Goal: Participate in discussion: Engage in conversation with other users on a specific topic

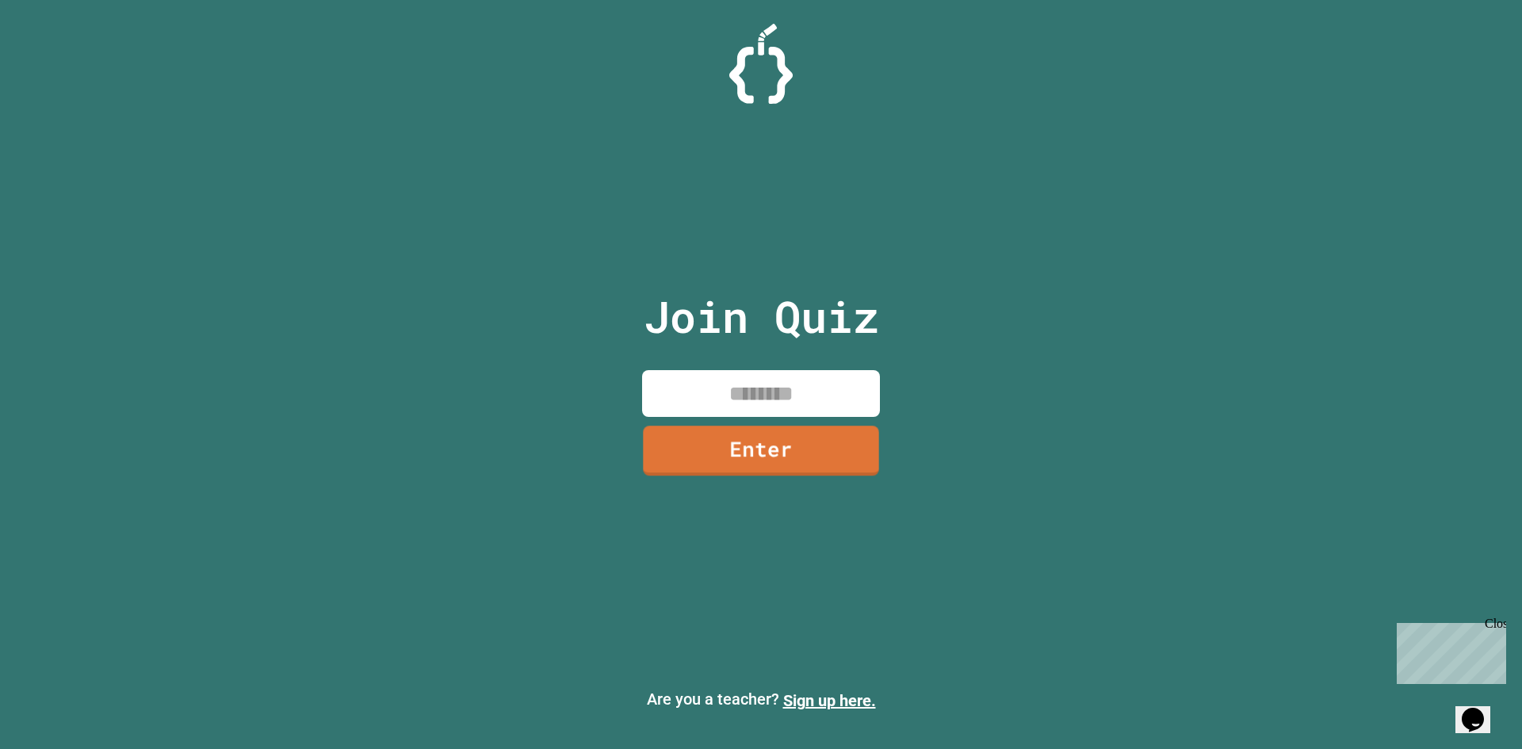
click at [844, 398] on input at bounding box center [761, 393] width 238 height 47
type input "********"
click at [844, 446] on link "Enter" at bounding box center [761, 449] width 236 height 52
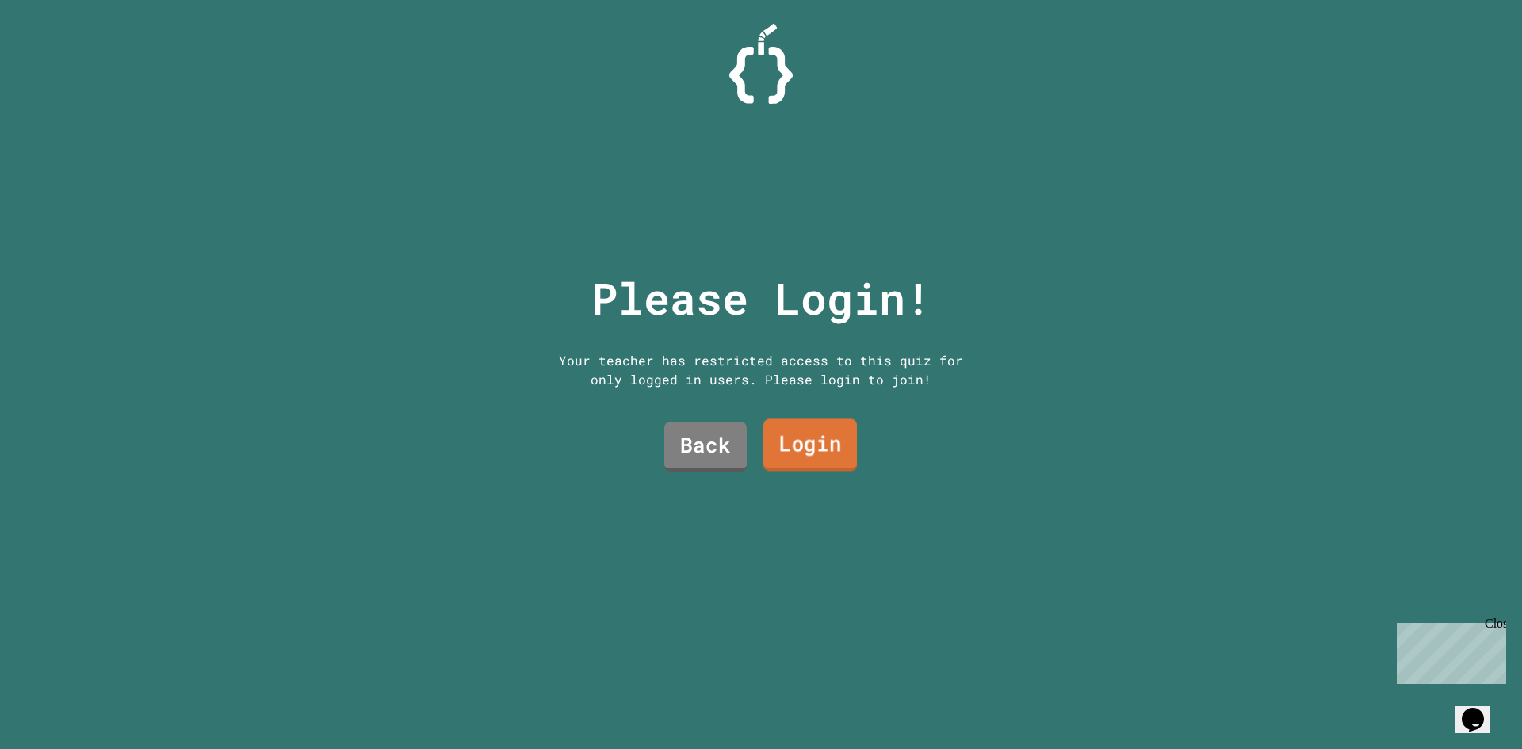
click at [821, 449] on link "Login" at bounding box center [810, 445] width 94 height 52
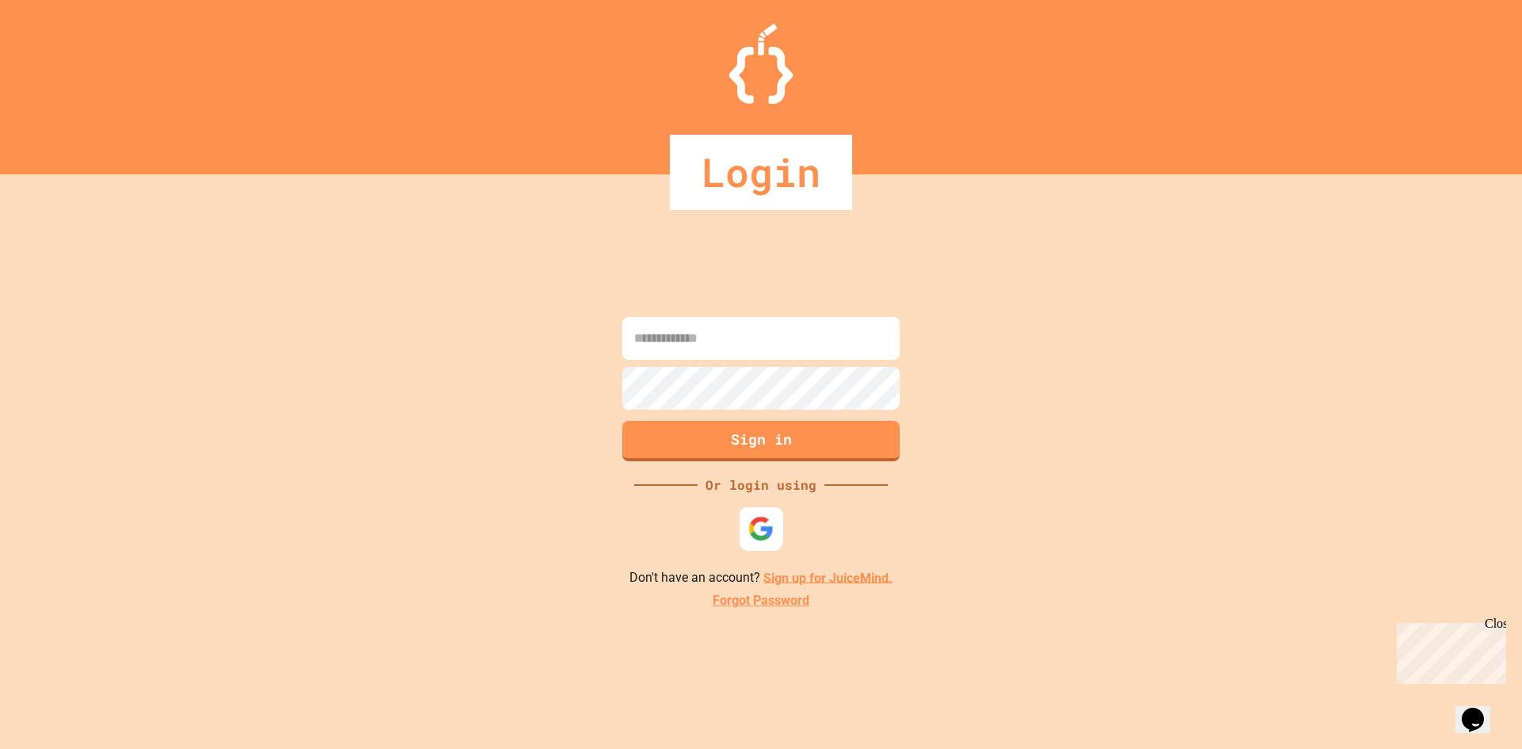
click at [759, 543] on div at bounding box center [762, 529] width 44 height 44
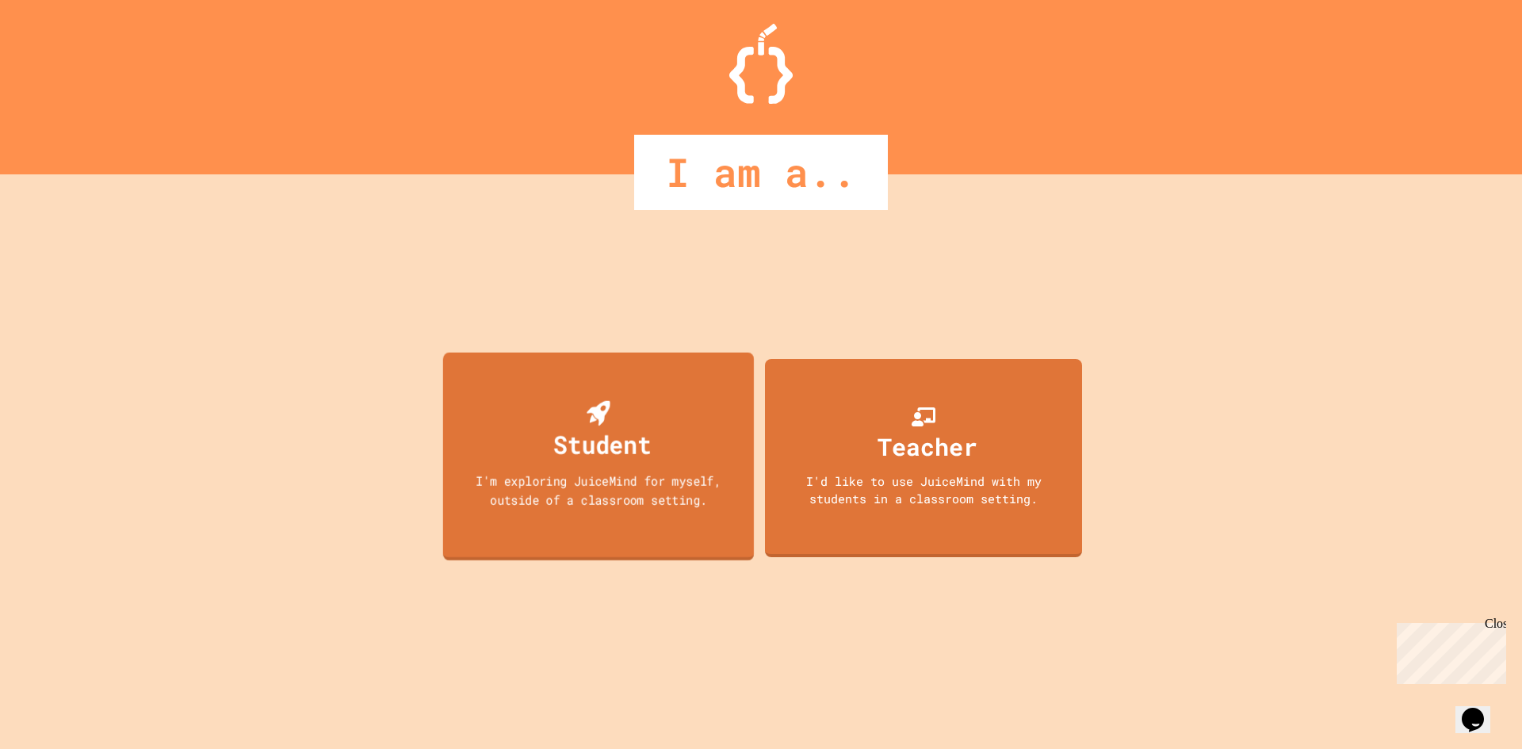
click at [637, 502] on div "I'm exploring JuiceMind for myself, outside of a classroom setting." at bounding box center [598, 489] width 280 height 37
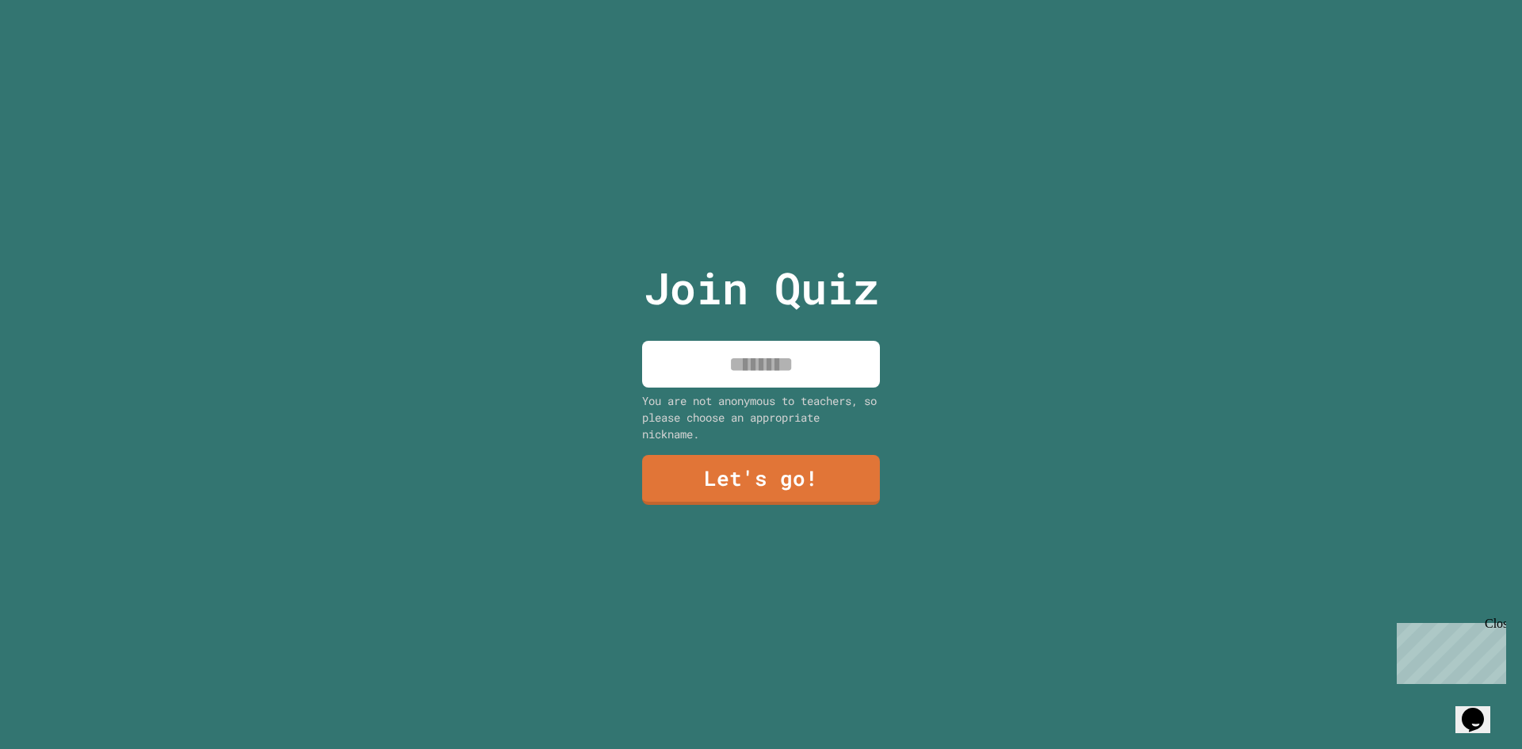
click at [807, 363] on input at bounding box center [761, 364] width 238 height 47
type input "********"
click at [763, 474] on link "Let's go!" at bounding box center [761, 479] width 234 height 52
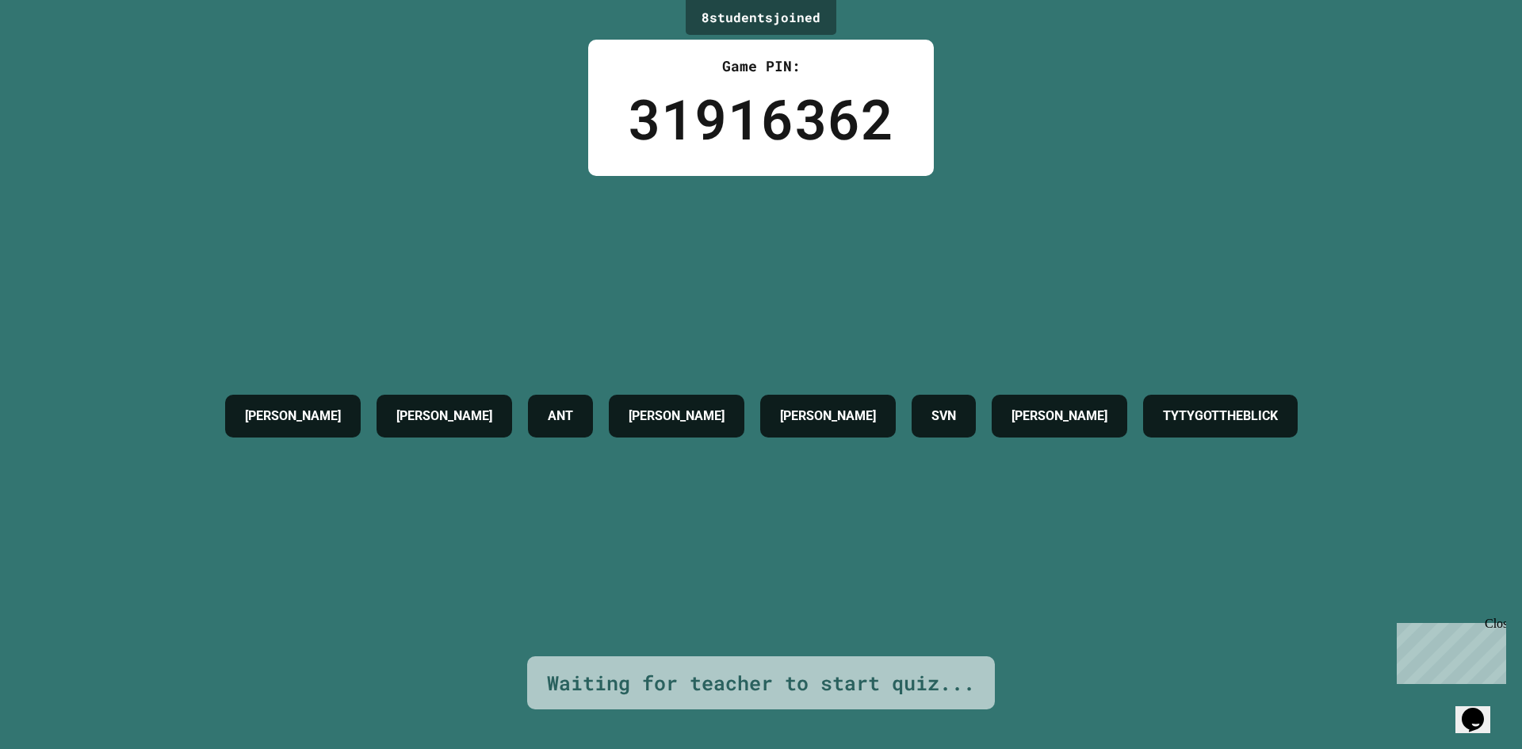
click at [1203, 408] on h4 "TYTYGOTTHEBLICK" at bounding box center [1220, 416] width 115 height 19
drag, startPoint x: 1092, startPoint y: 411, endPoint x: 1303, endPoint y: 406, distance: 210.9
click at [1278, 407] on h4 "TYTYGOTTHEBLICK" at bounding box center [1220, 416] width 115 height 19
click at [871, 577] on div "[PERSON_NAME] ANT [PERSON_NAME] SVN [PERSON_NAME] TYTYGOTTHEBLICK" at bounding box center [761, 416] width 1088 height 480
click at [1495, 625] on div "Close" at bounding box center [1495, 627] width 20 height 20
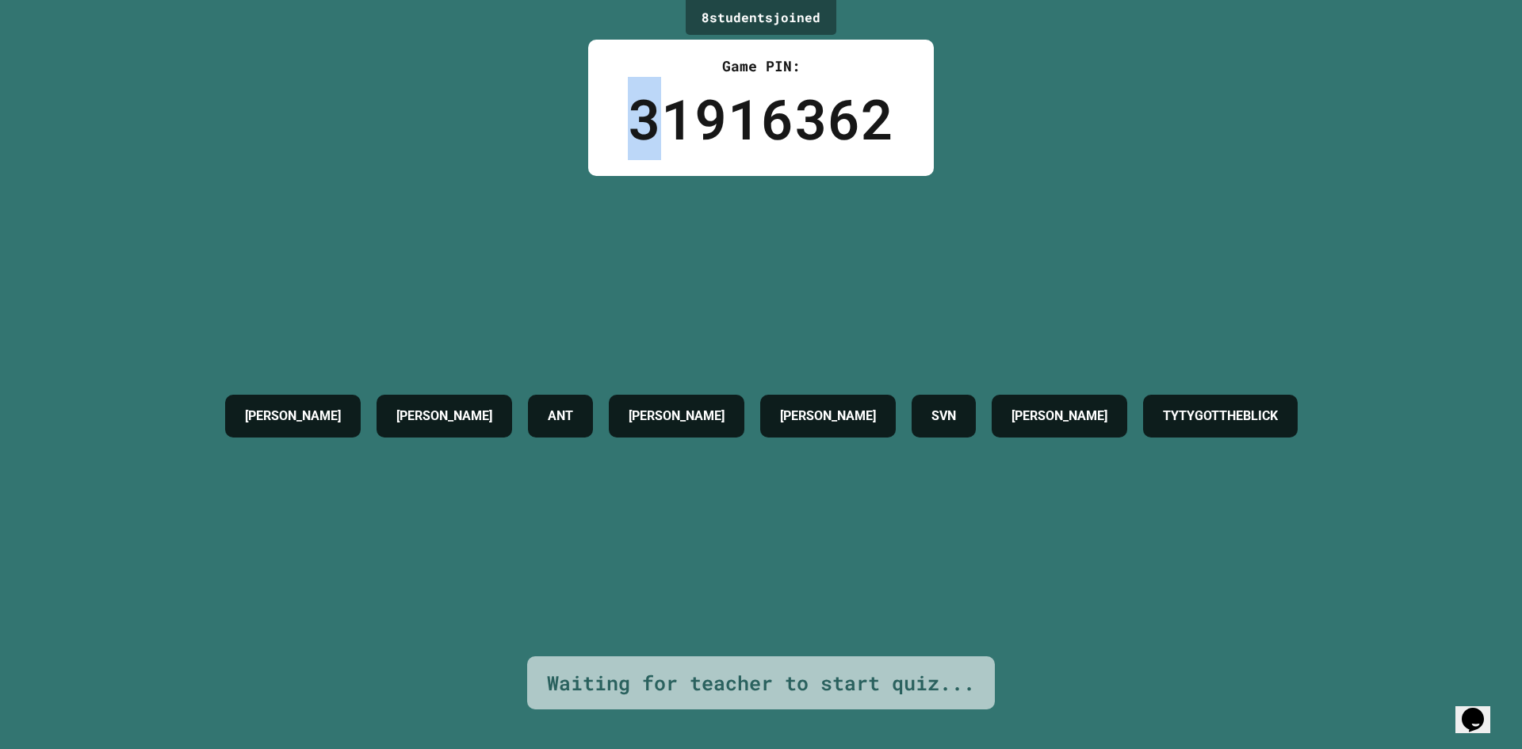
drag, startPoint x: 642, startPoint y: 135, endPoint x: 634, endPoint y: 111, distance: 25.1
click at [634, 111] on div "31916362" at bounding box center [761, 118] width 266 height 83
click at [615, 113] on div "Game PIN: 31916362" at bounding box center [761, 108] width 346 height 136
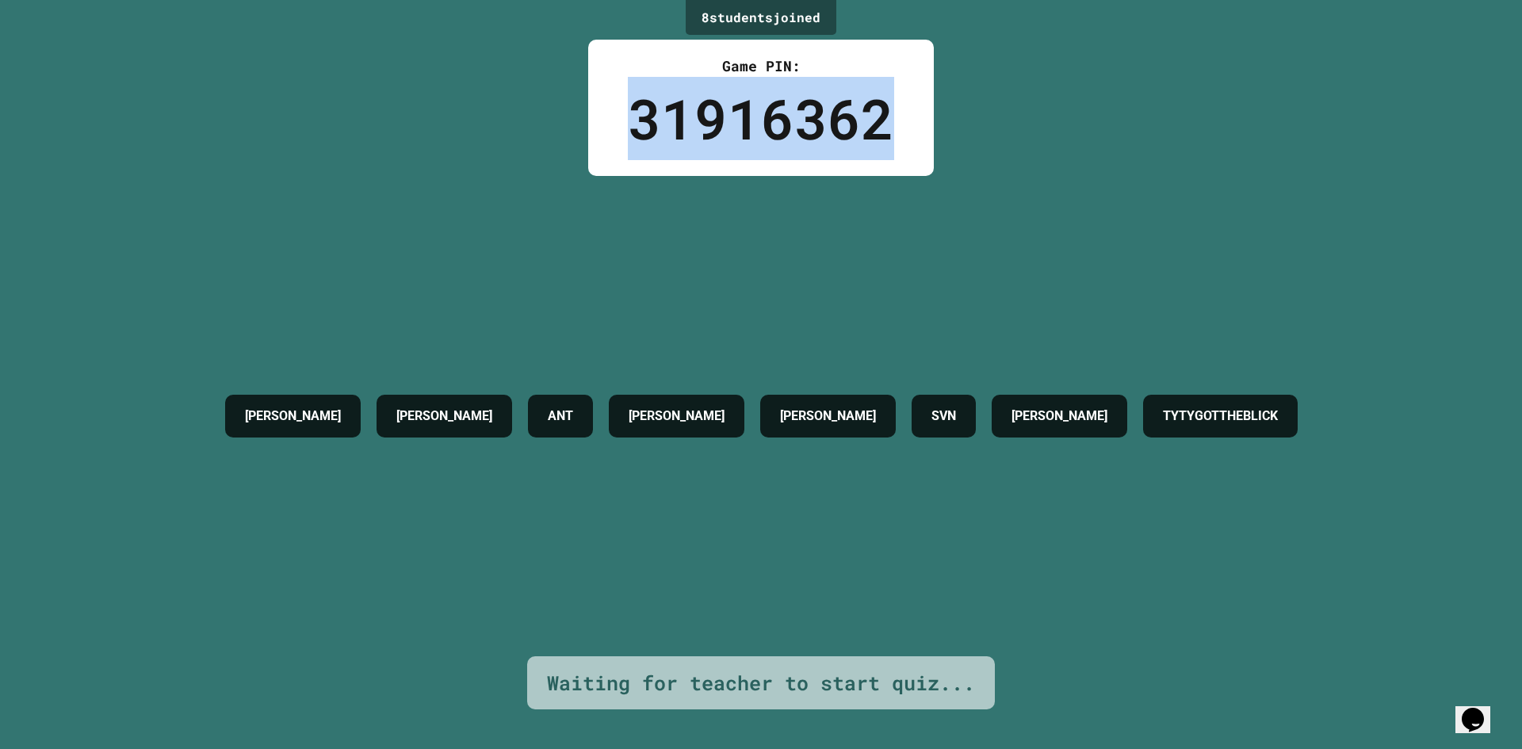
drag, startPoint x: 615, startPoint y: 113, endPoint x: 870, endPoint y: 111, distance: 255.3
click at [870, 111] on div "Game PIN: 31916362" at bounding box center [761, 108] width 346 height 136
click at [873, 109] on div "31916362" at bounding box center [761, 118] width 266 height 83
click at [928, 120] on div "8 student s joined Game PIN: 31916362 [PERSON_NAME] ANT [PERSON_NAME] SVN [PERS…" at bounding box center [761, 374] width 1522 height 749
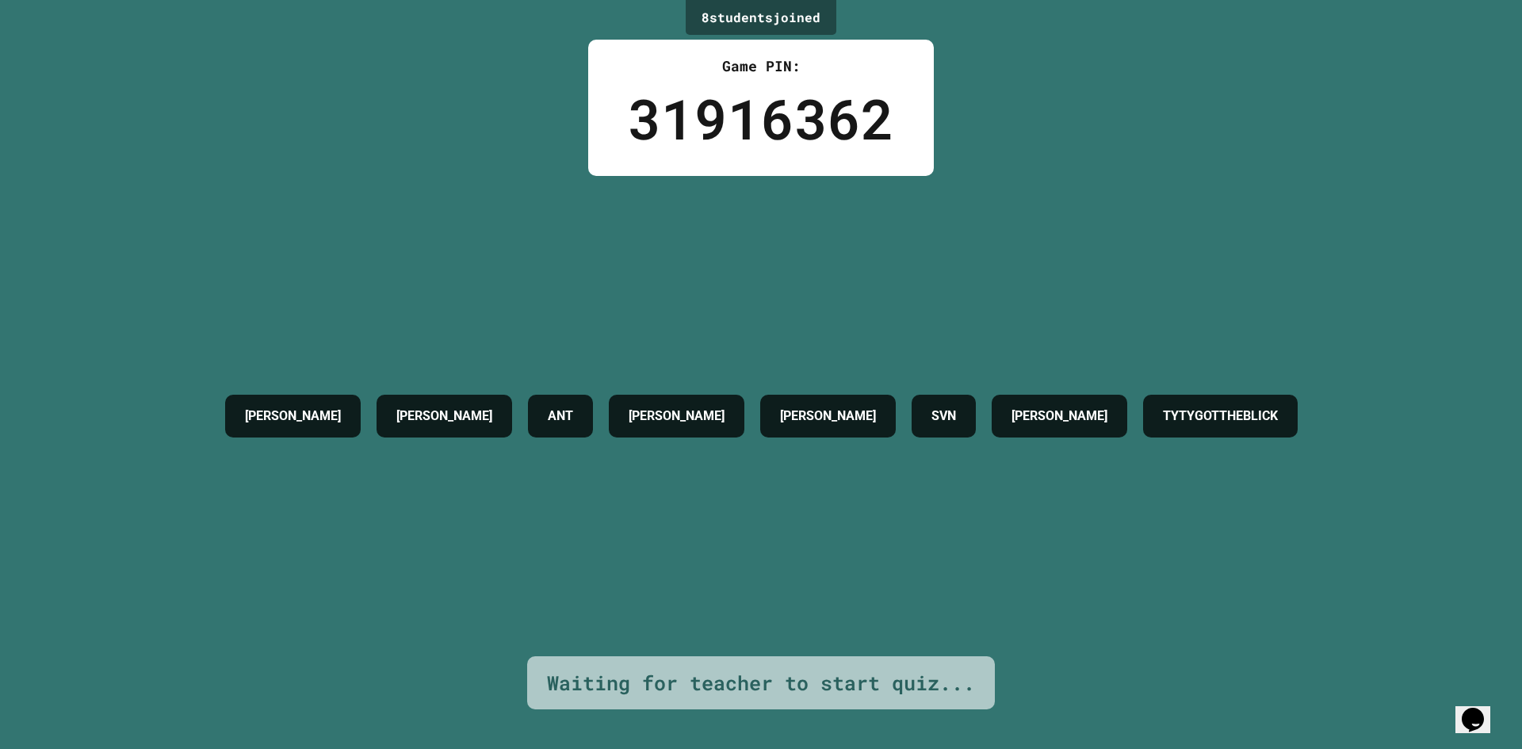
click at [637, 113] on div "31916362" at bounding box center [761, 118] width 266 height 83
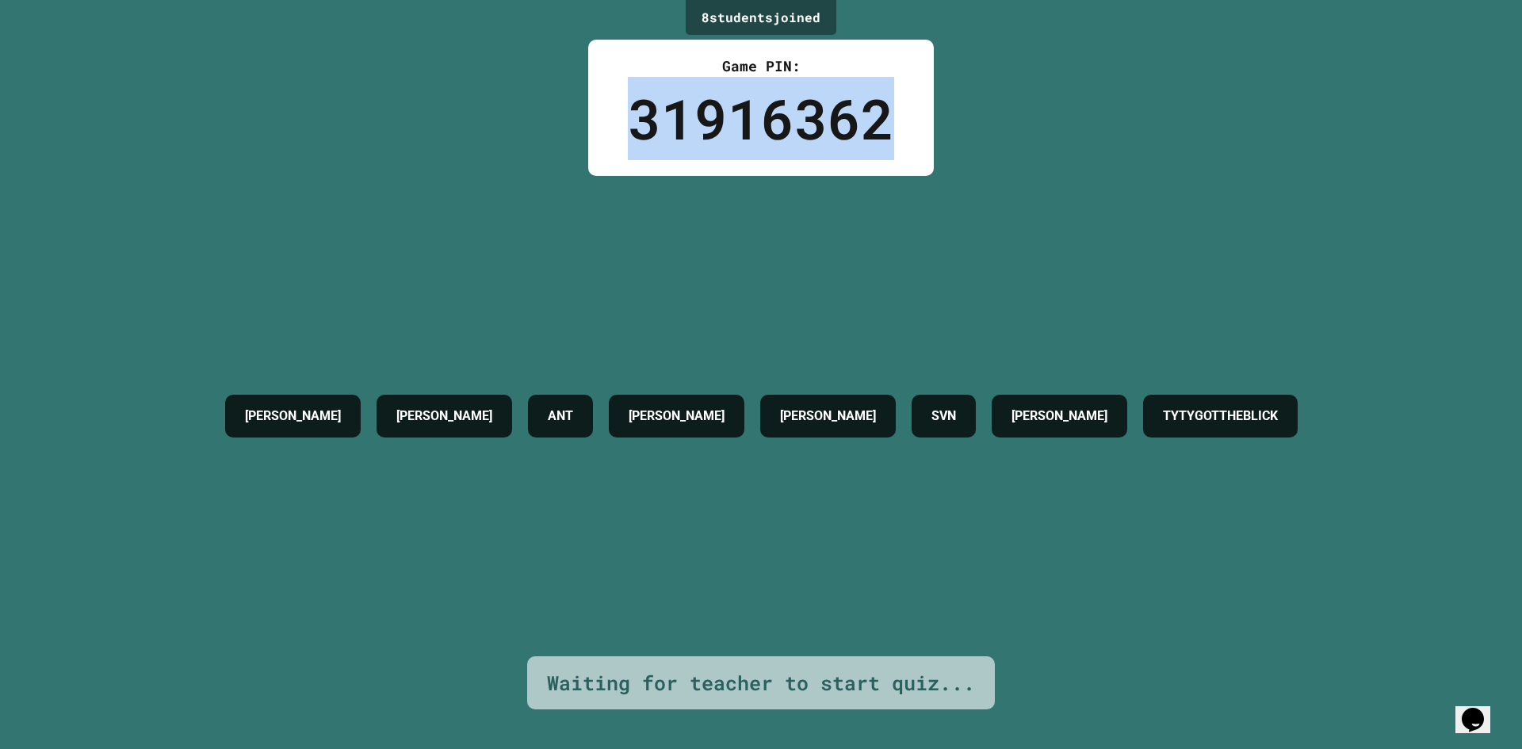
click at [637, 113] on div "31916362" at bounding box center [761, 118] width 266 height 83
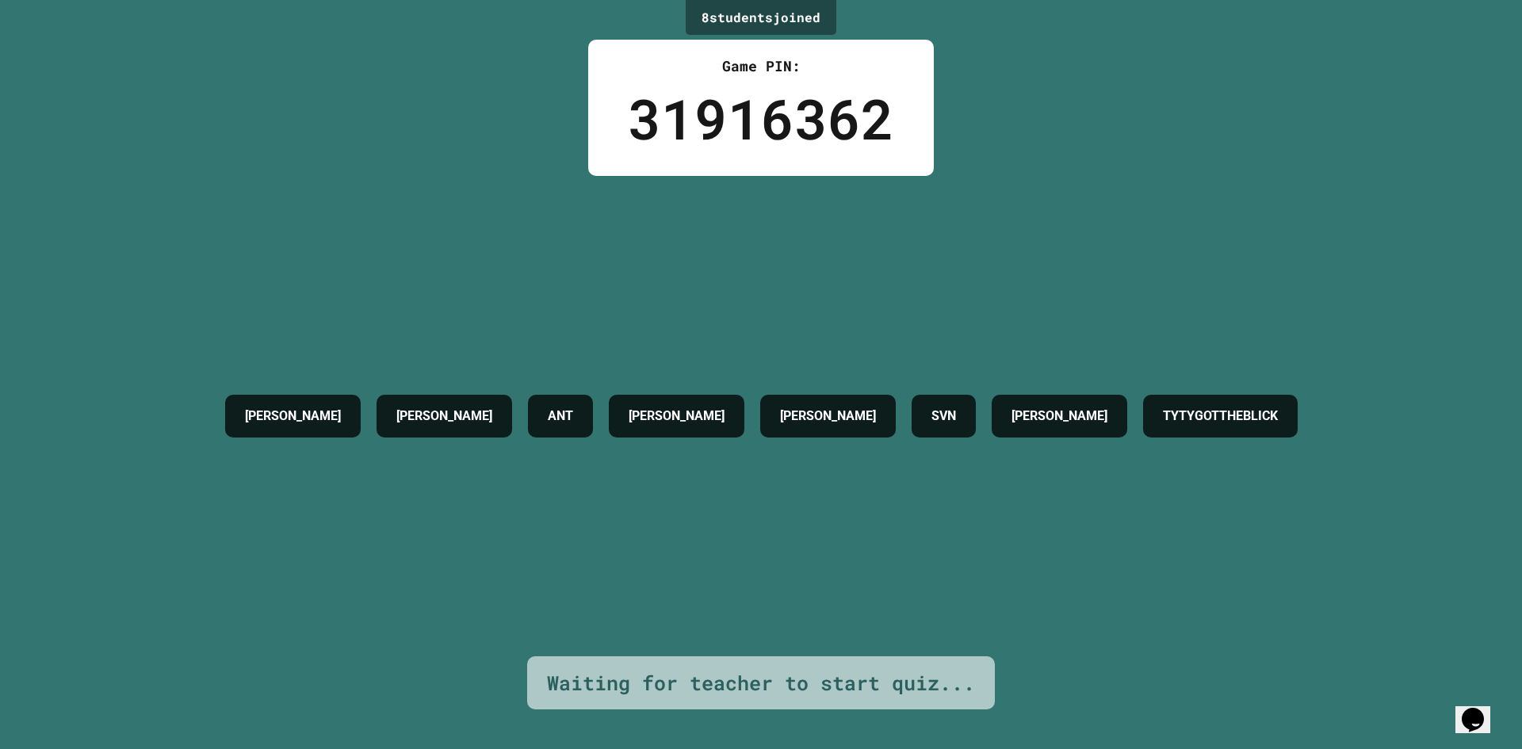
click at [966, 446] on div "[PERSON_NAME] ANT [PERSON_NAME] SVN [PERSON_NAME] TYTYGOTTHEBLICK" at bounding box center [761, 416] width 1088 height 480
click at [1486, 707] on icon "Opens Chat This icon Opens the chat window." at bounding box center [1472, 719] width 25 height 25
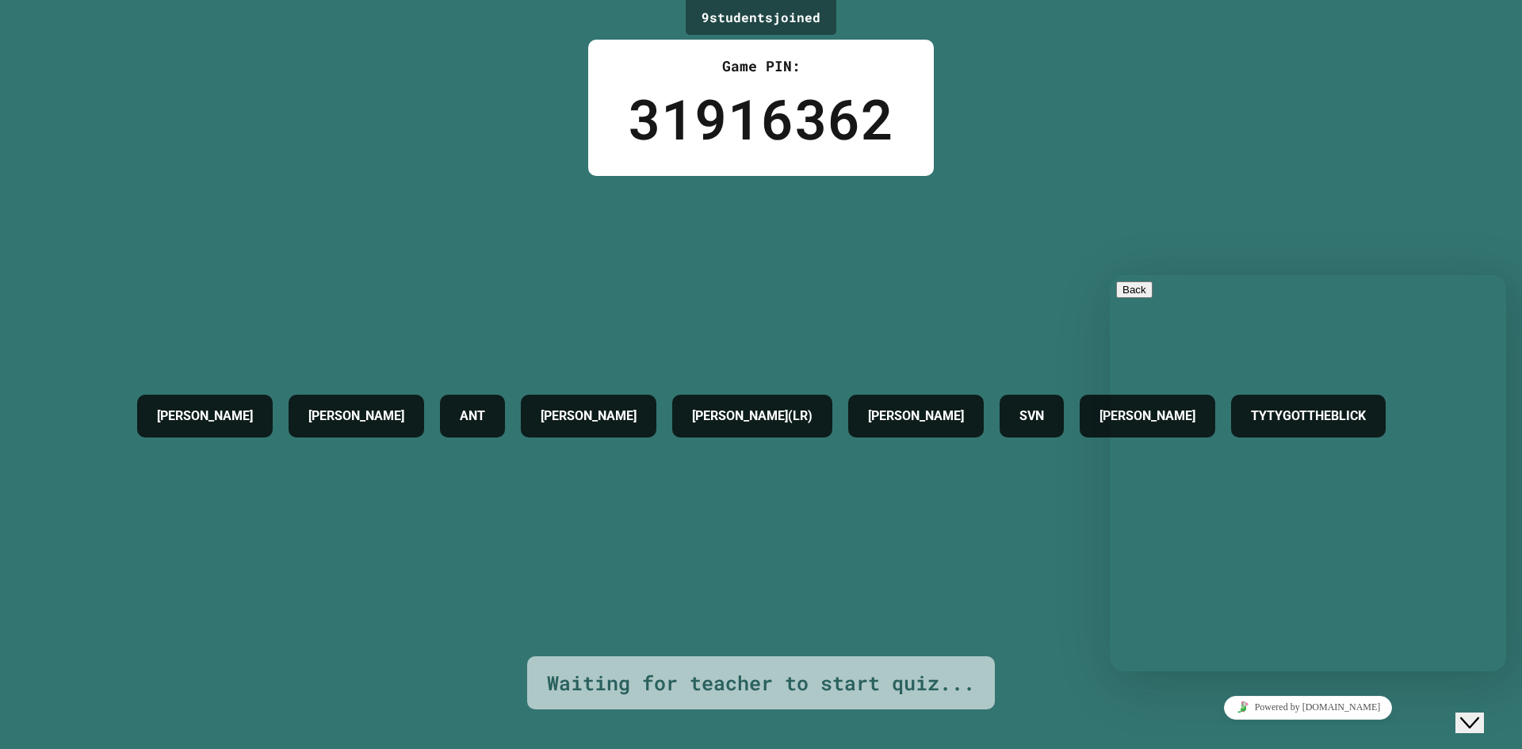
click at [1155, 298] on button "Menu" at bounding box center [1135, 306] width 39 height 17
click at [1175, 748] on div "Hi there Chat now! We typically reply in a few minutes" at bounding box center [1308, 759] width 384 height 0
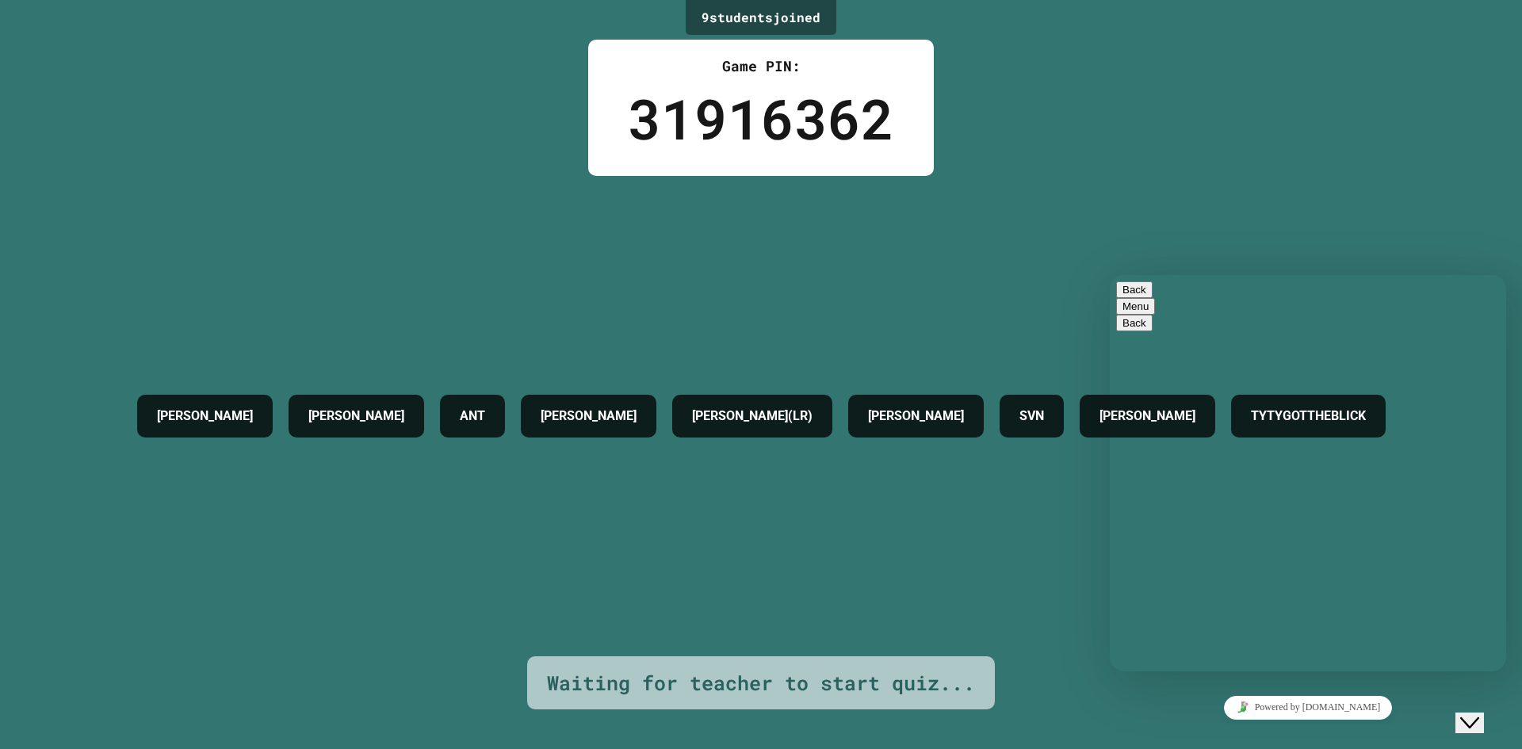
click at [1134, 290] on button "Back" at bounding box center [1134, 289] width 36 height 17
click at [1138, 116] on div "9 student s joined Game PIN: 31916362 [PERSON_NAME] ANT [PERSON_NAME](LR) [PERS…" at bounding box center [761, 374] width 1522 height 749
click at [1465, 713] on button "Close Chat This icon closes the chat window." at bounding box center [1470, 723] width 29 height 21
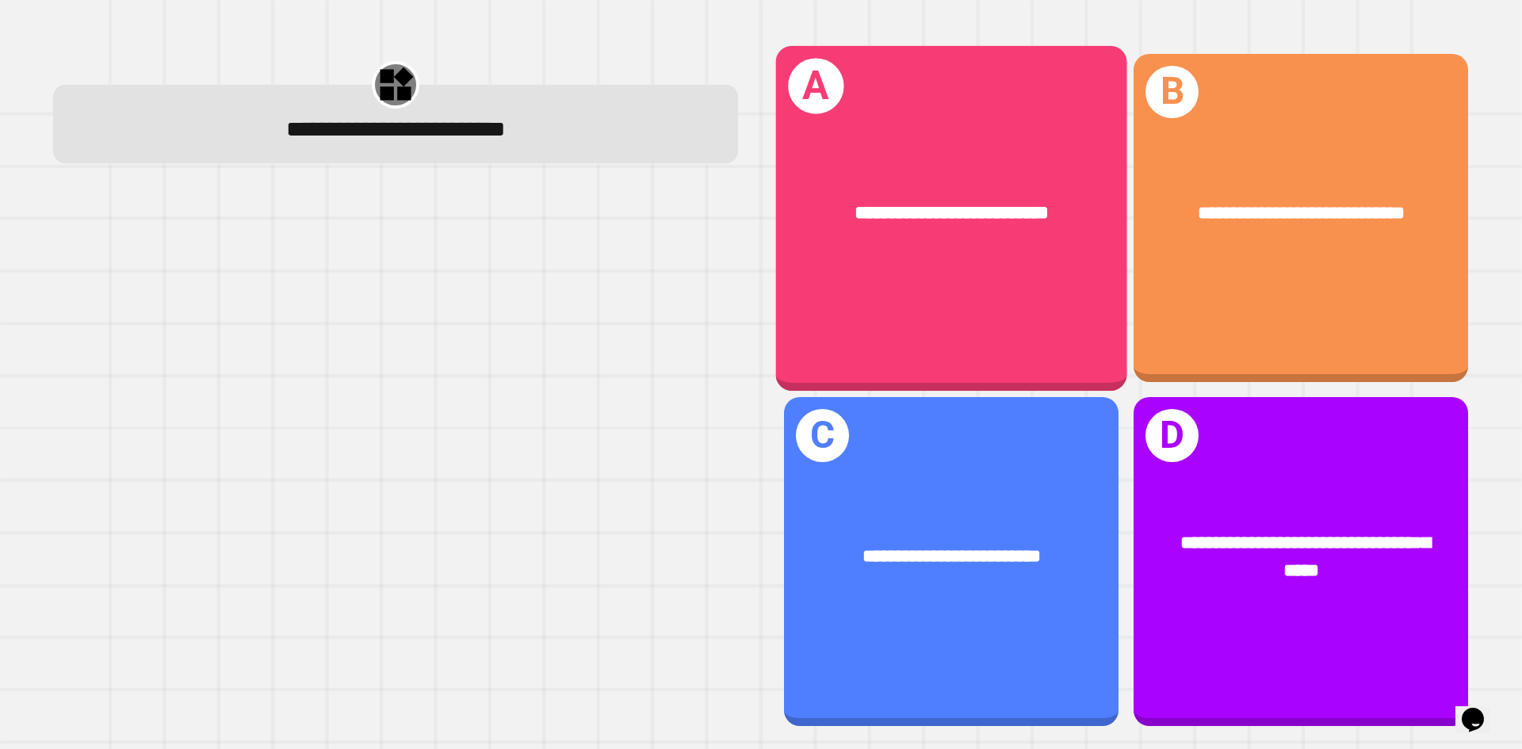
click at [981, 293] on div "**********" at bounding box center [951, 217] width 351 height 345
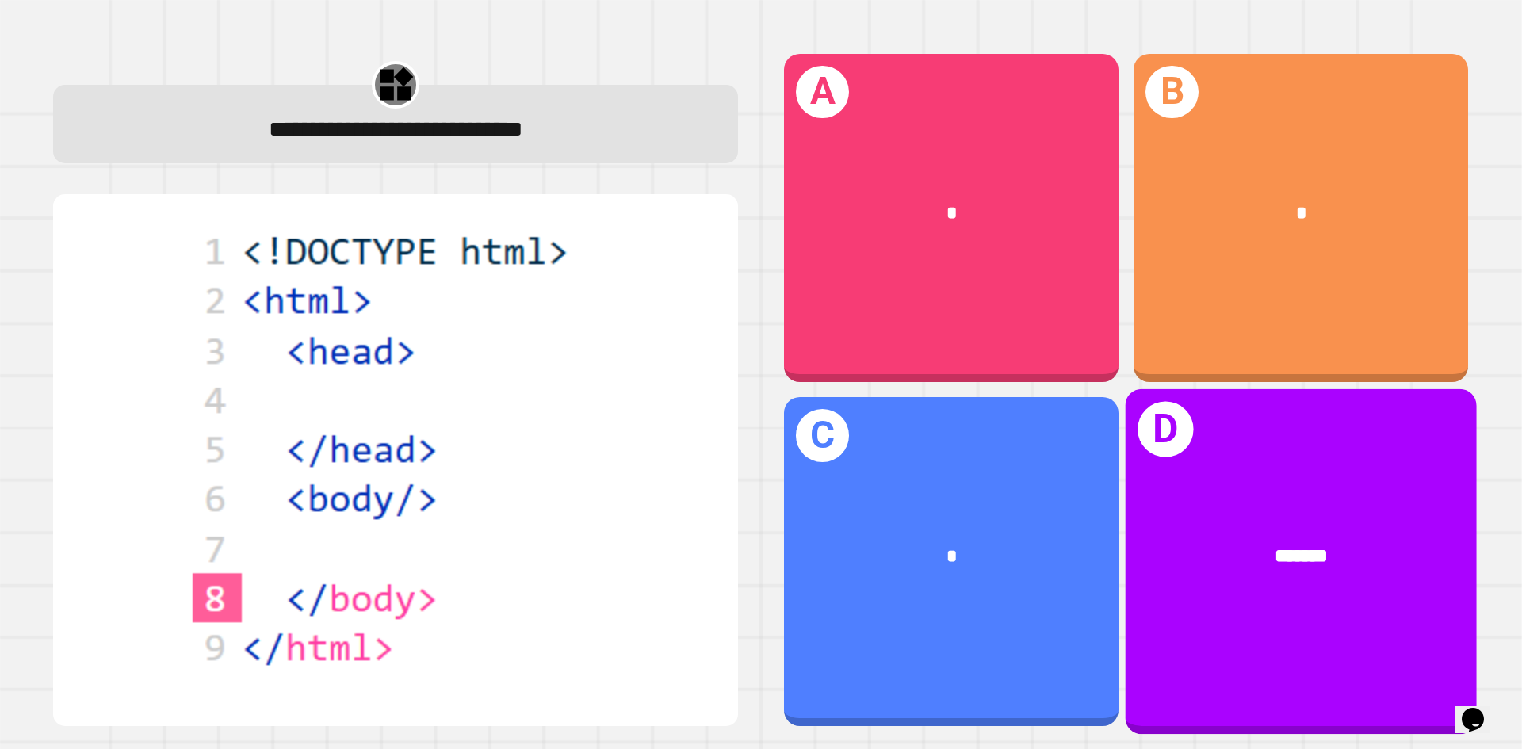
click at [1305, 625] on div "D *******" at bounding box center [1301, 561] width 351 height 345
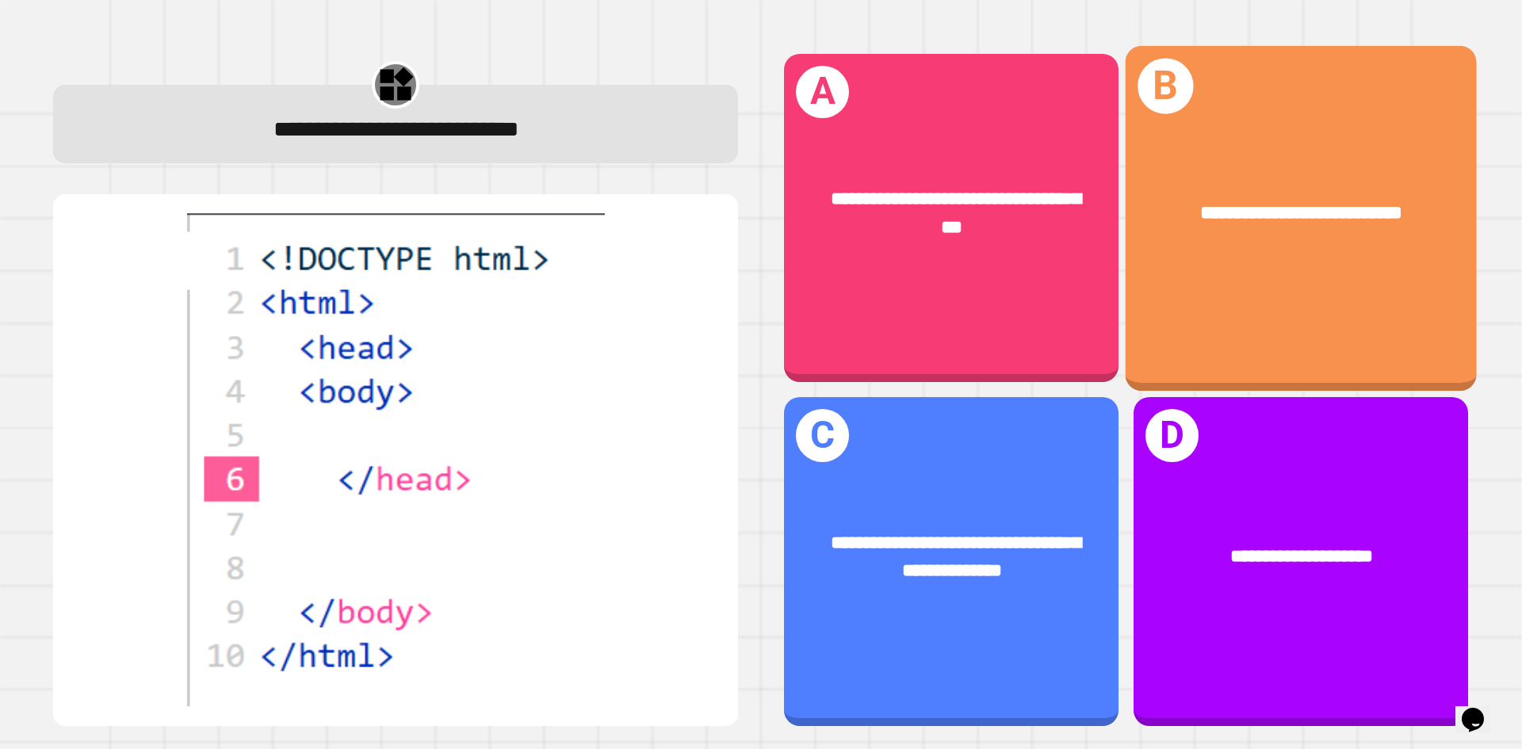
click at [1264, 354] on div "**********" at bounding box center [1301, 217] width 351 height 345
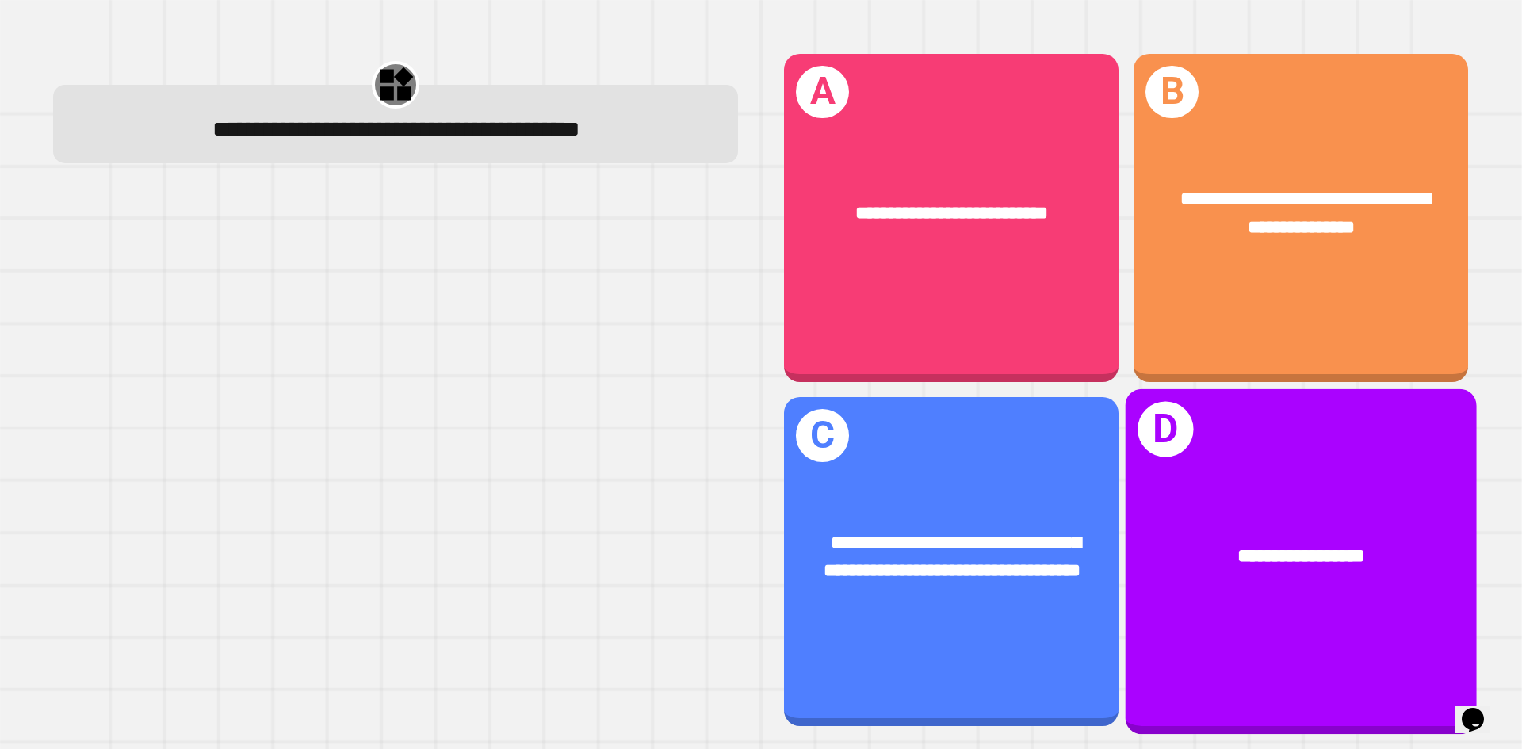
click at [1241, 504] on div "**********" at bounding box center [1301, 557] width 351 height 106
